Goal: Task Accomplishment & Management: Complete application form

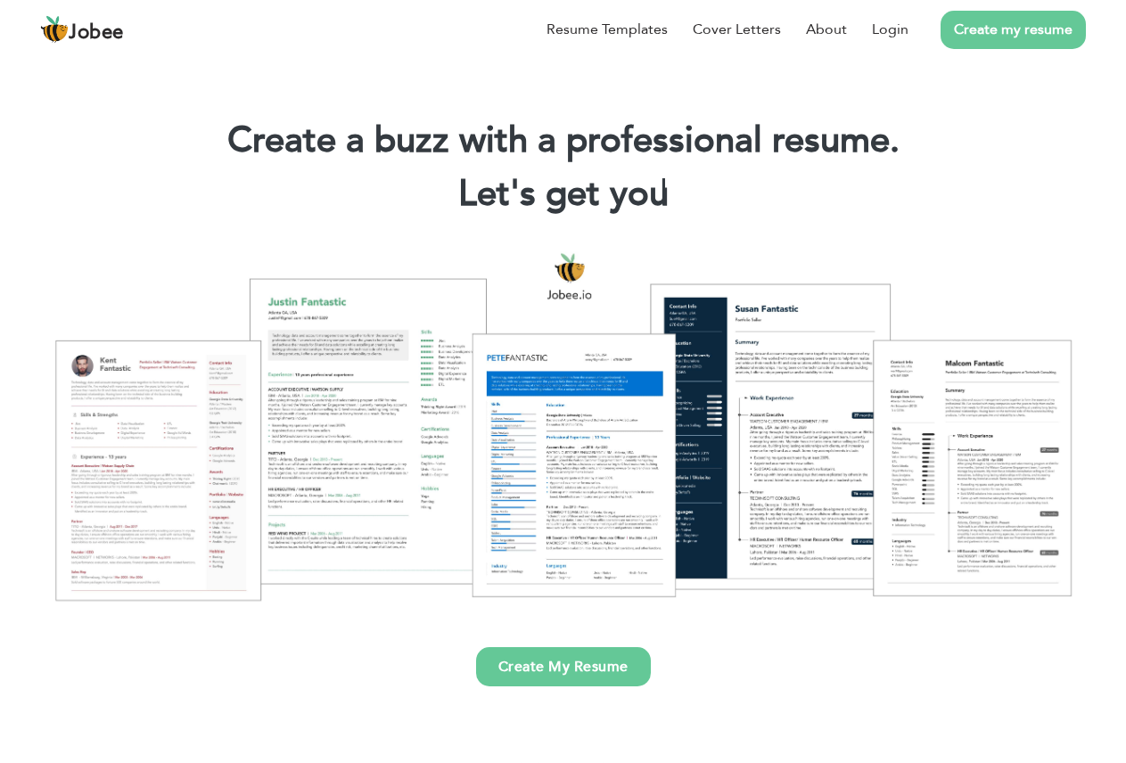
click at [1013, 30] on link "Create my resume" at bounding box center [1012, 30] width 145 height 38
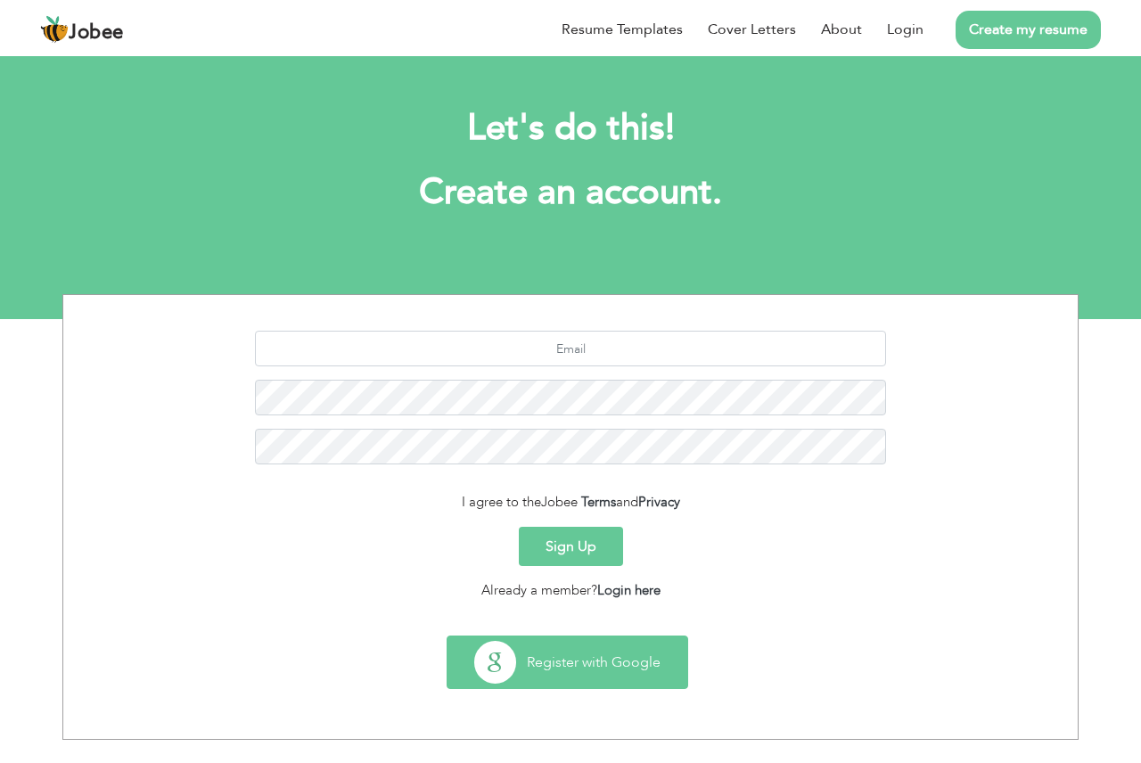
click at [575, 674] on button "Register with Google" at bounding box center [567, 662] width 240 height 52
